Goal: Information Seeking & Learning: Understand process/instructions

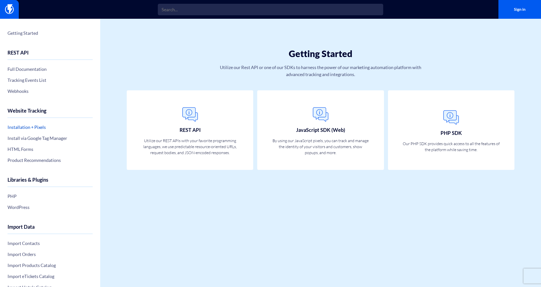
click at [31, 125] on link "Installation + Pixels" at bounding box center [50, 127] width 85 height 9
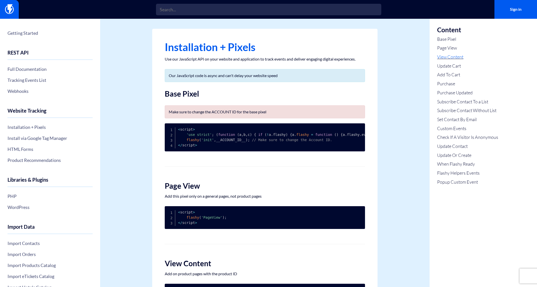
click at [451, 58] on link "View Content" at bounding box center [467, 57] width 61 height 7
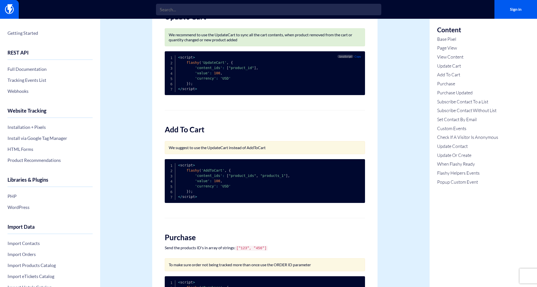
scroll to position [338, 0]
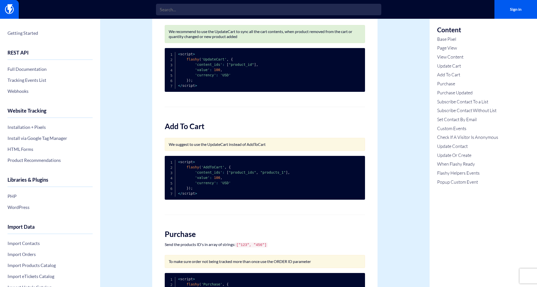
click at [455, 128] on link "Custom Events" at bounding box center [467, 128] width 61 height 7
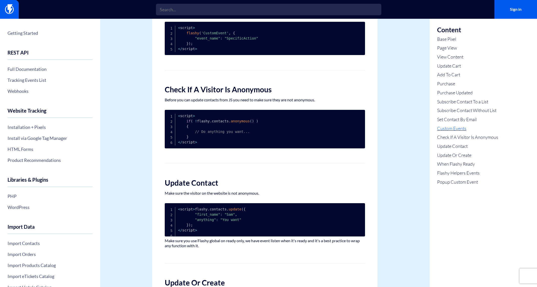
scroll to position [1143, 0]
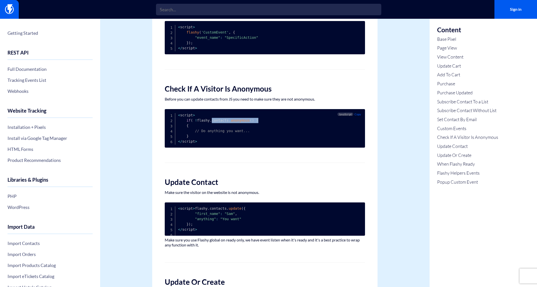
drag, startPoint x: 267, startPoint y: 135, endPoint x: 212, endPoint y: 136, distance: 54.8
click at [212, 136] on pre "< script > if ( ! flashy . contacts . anonymous ( ) ) { // Do anything you want…" at bounding box center [265, 128] width 200 height 39
click at [229, 40] on span ""SpecificAction"" at bounding box center [242, 38] width 34 height 4
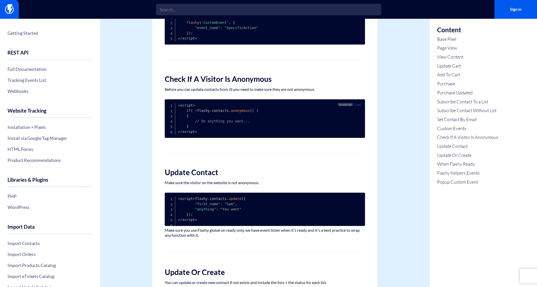
scroll to position [1156, 0]
